Goal: Information Seeking & Learning: Learn about a topic

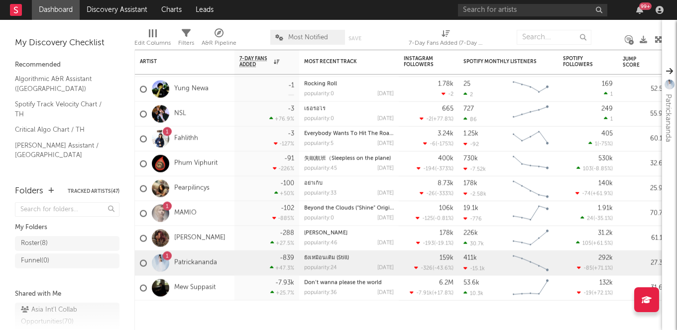
click at [643, 10] on div "99 +" at bounding box center [639, 10] width 15 height 8
click at [640, 10] on icon "button" at bounding box center [639, 10] width 7 height 8
click at [419, 11] on nav "Dashboard Discovery Assistant Charts Leads 99 +" at bounding box center [338, 10] width 677 height 20
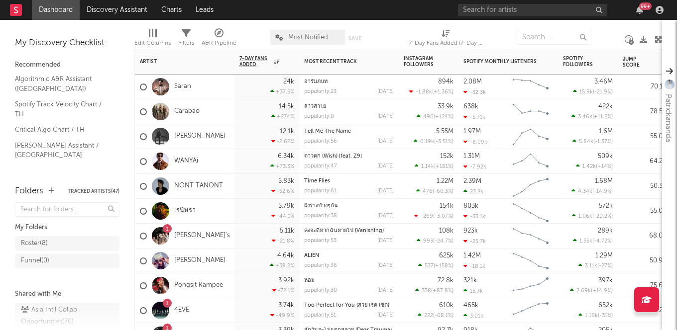
click at [170, 224] on div "1 [PERSON_NAME]'s" at bounding box center [185, 236] width 90 height 29
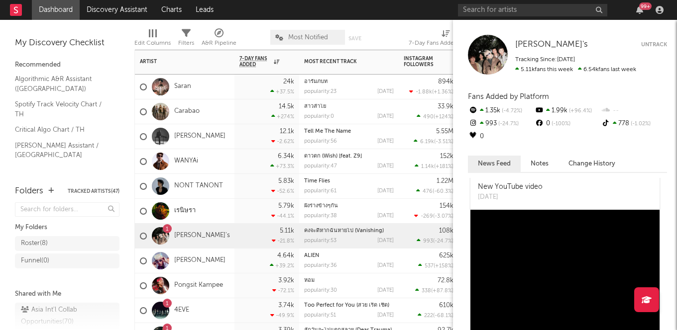
scroll to position [1052, 0]
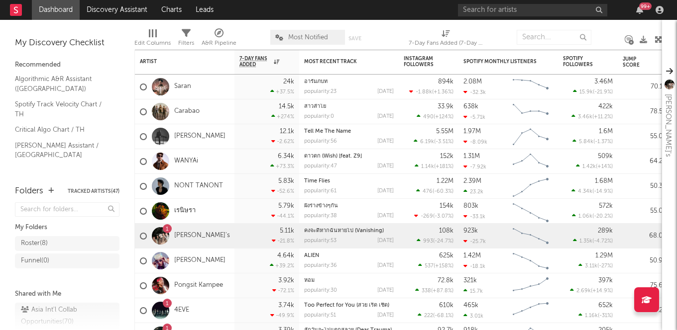
click at [417, 10] on nav "Dashboard Discovery Assistant Charts Leads 99 +" at bounding box center [338, 10] width 677 height 20
click at [641, 9] on div "99 +" at bounding box center [645, 5] width 12 height 7
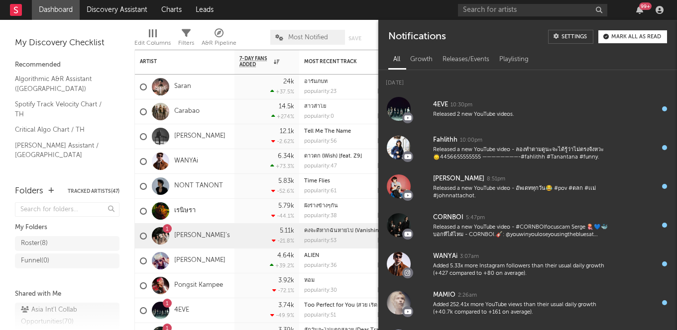
click at [641, 6] on div "99 +" at bounding box center [645, 5] width 12 height 7
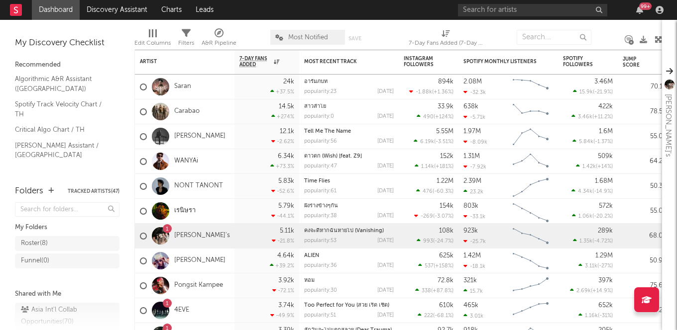
click at [338, 11] on nav "Dashboard Discovery Assistant Charts Leads 99 +" at bounding box center [338, 10] width 677 height 20
click at [477, 8] on input "text" at bounding box center [532, 10] width 149 height 12
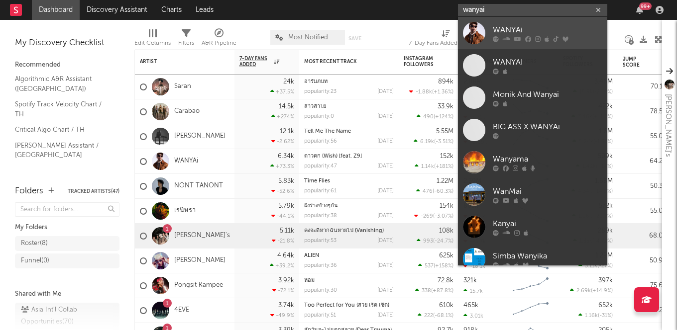
type input "wanyai"
click at [482, 30] on div at bounding box center [474, 33] width 22 height 22
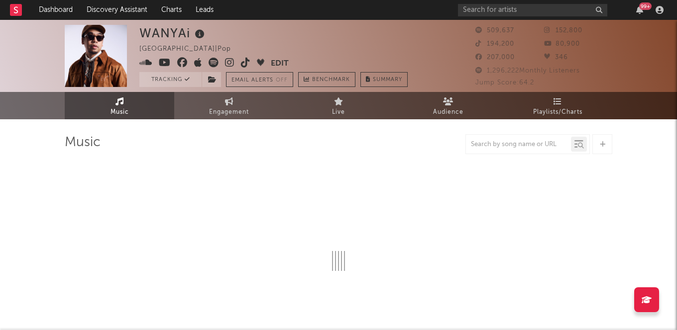
select select "6m"
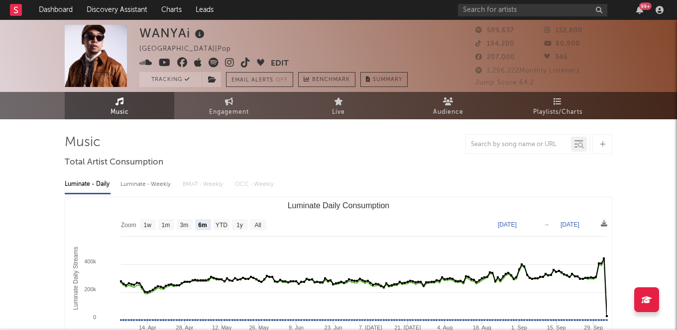
select select "6m"
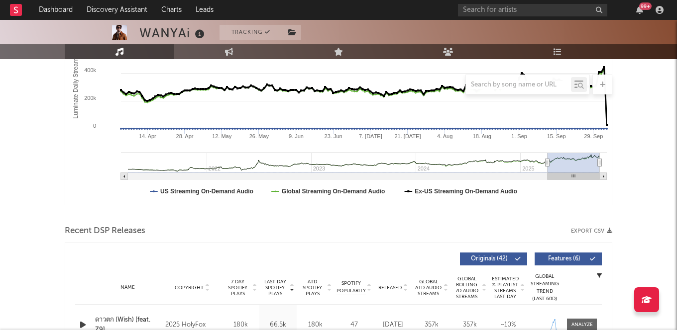
scroll to position [338, 0]
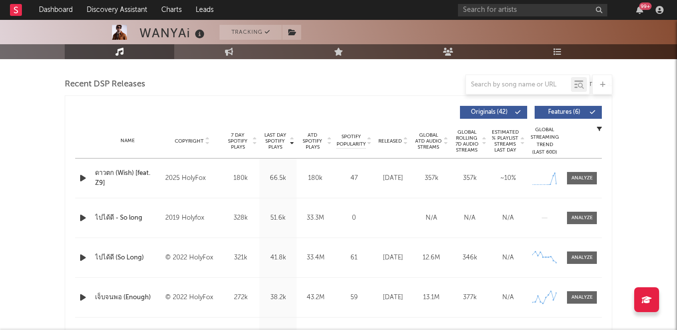
click at [122, 257] on div "ไปได้ดี (So Long)" at bounding box center [127, 258] width 65 height 10
click at [582, 259] on div at bounding box center [581, 257] width 21 height 7
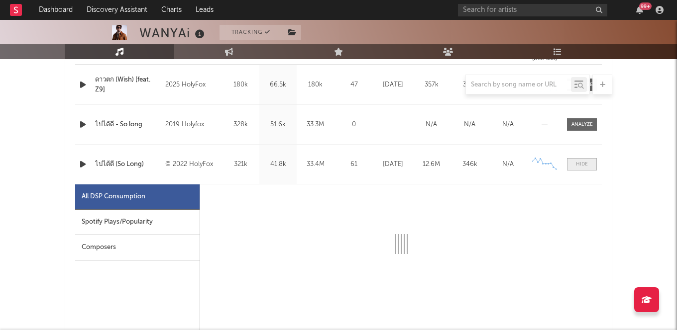
scroll to position [442, 0]
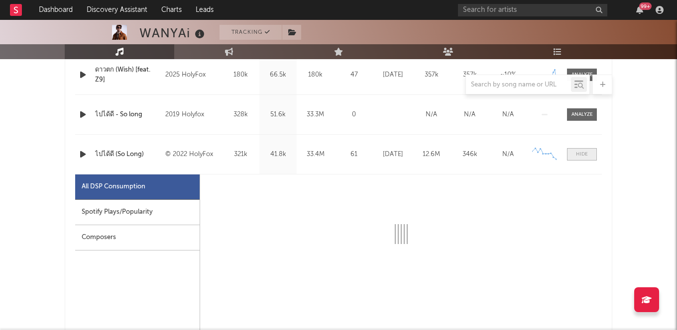
select select "6m"
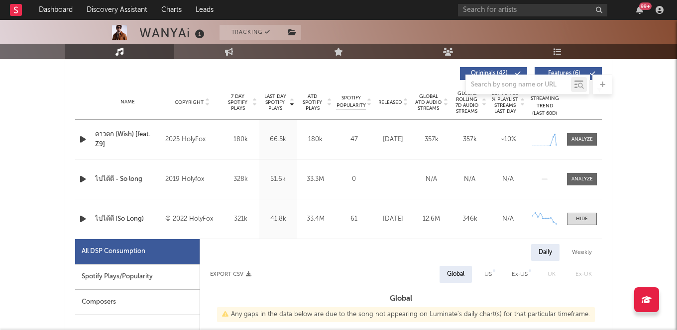
scroll to position [373, 0]
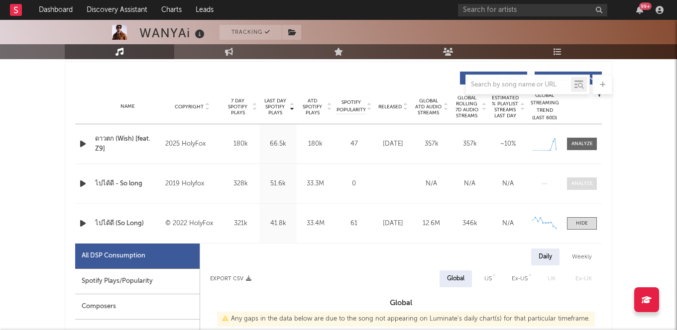
click at [579, 182] on div at bounding box center [581, 183] width 21 height 7
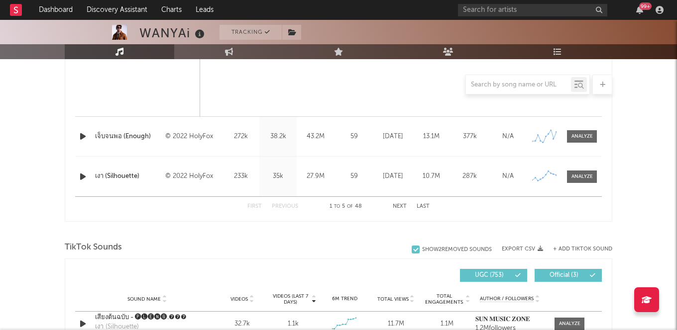
scroll to position [1460, 0]
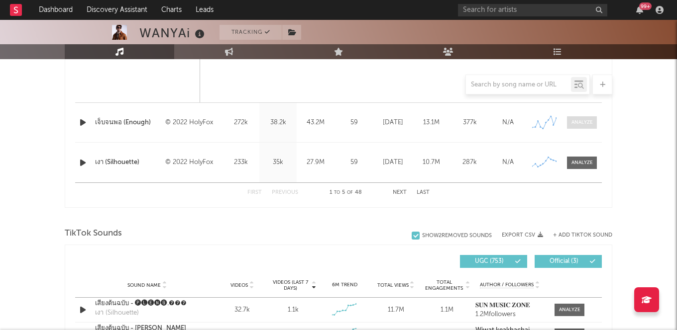
click at [582, 121] on div at bounding box center [581, 122] width 21 height 7
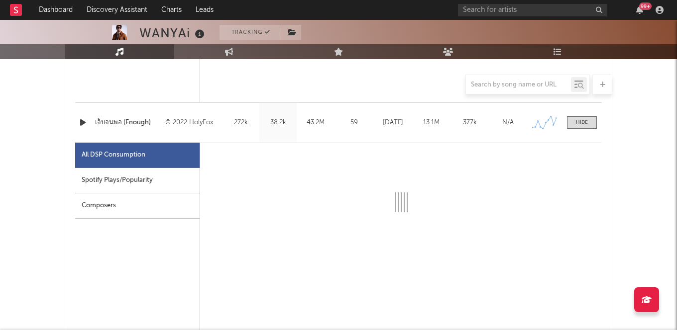
select select "6m"
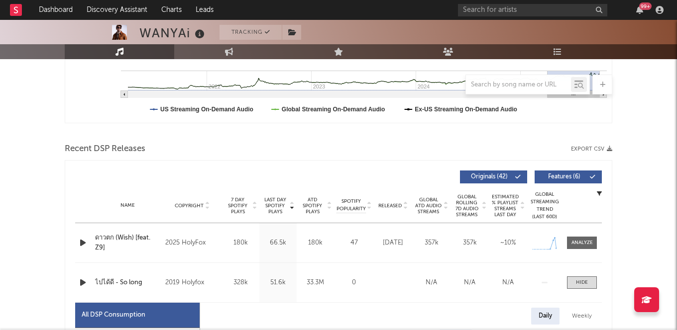
scroll to position [271, 0]
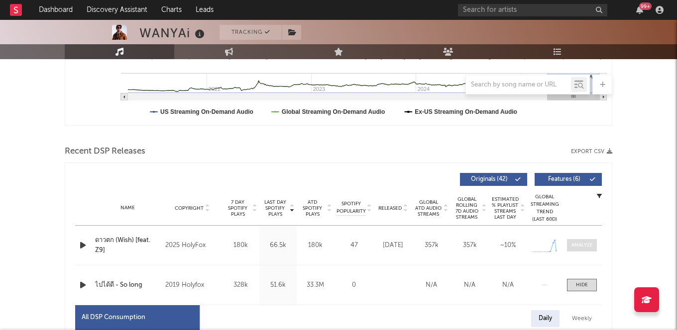
click at [577, 244] on div at bounding box center [581, 245] width 21 height 7
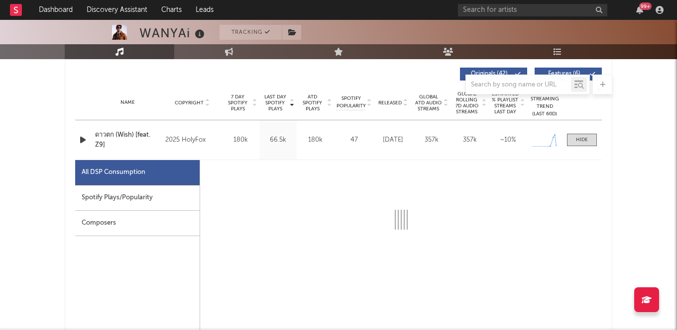
select select "1w"
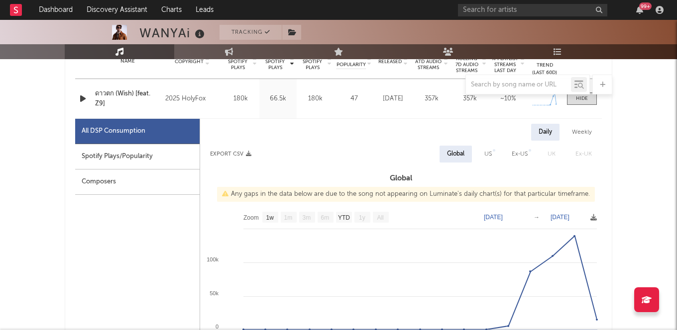
scroll to position [447, 0]
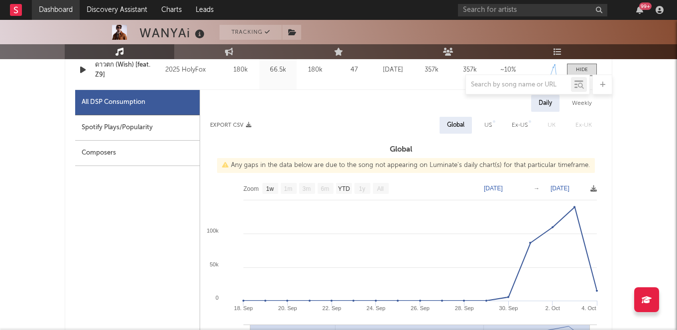
click at [67, 13] on link "Dashboard" at bounding box center [56, 10] width 48 height 20
